Goal: Task Accomplishment & Management: Complete application form

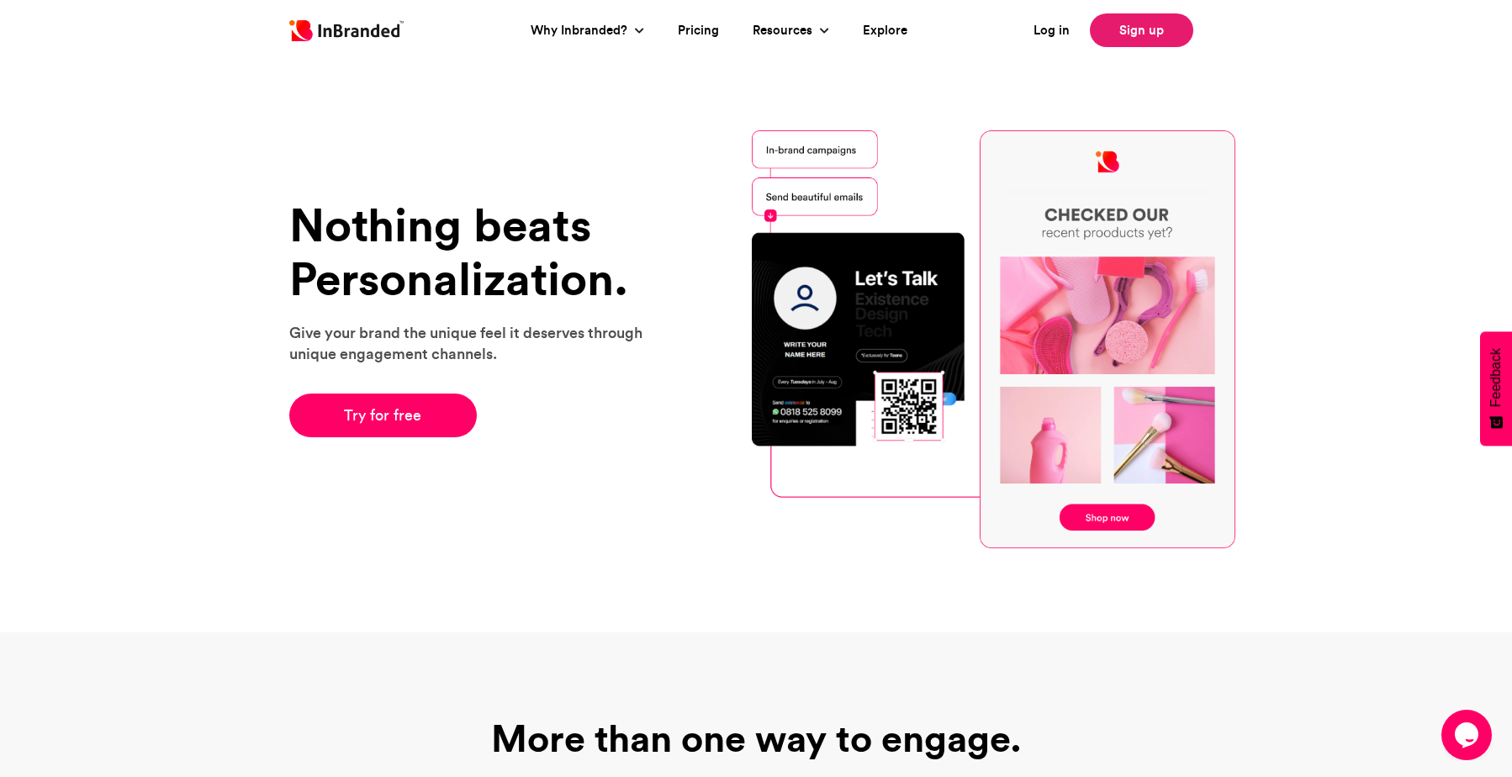
click at [1123, 30] on link "Sign up" at bounding box center [1141, 30] width 103 height 34
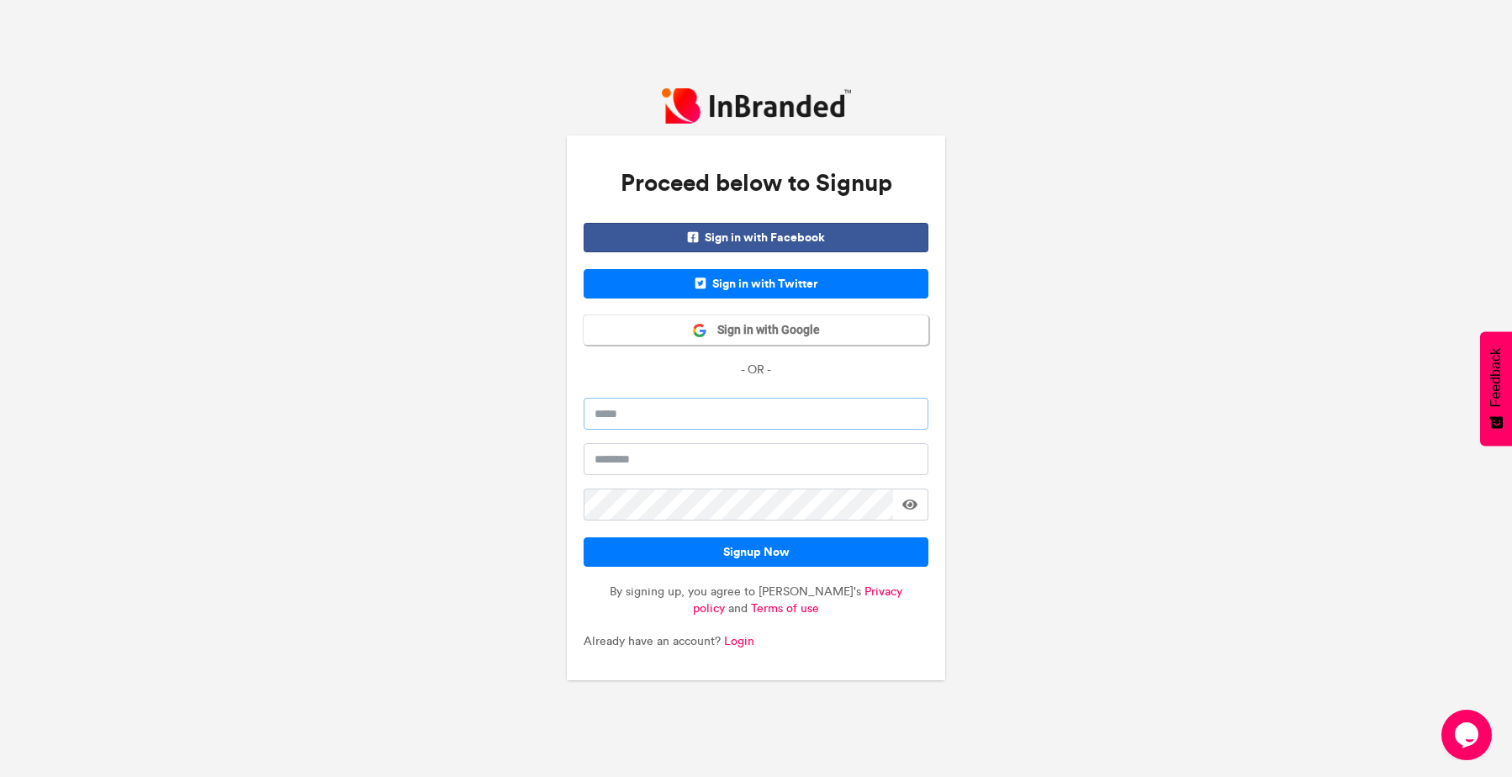
click at [725, 415] on input "email" at bounding box center [756, 414] width 345 height 32
